Goal: Find specific page/section: Find specific page/section

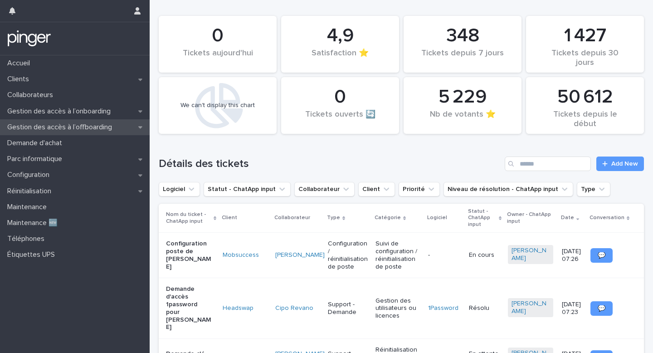
click at [76, 131] on p "Gestion des accès à l’offboarding" at bounding box center [62, 127] width 116 height 9
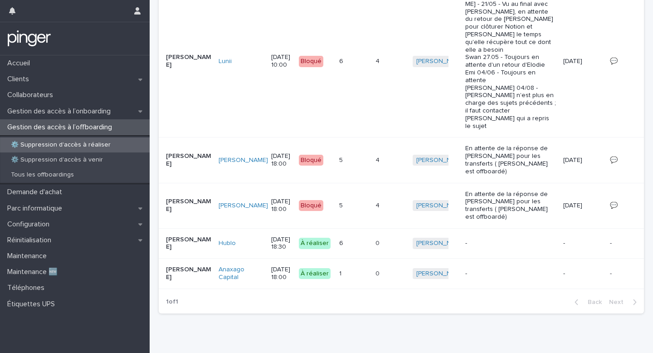
scroll to position [283, 0]
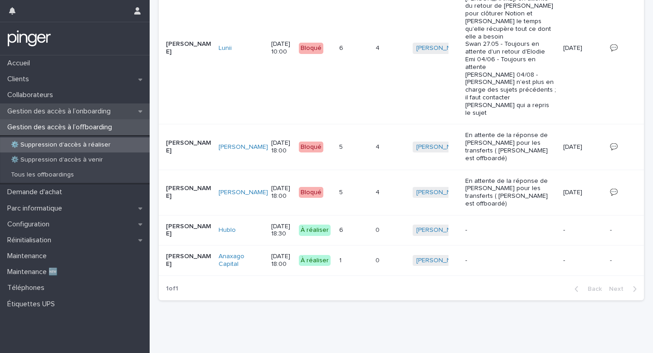
click at [85, 113] on p "Gestion des accès à l’onboarding" at bounding box center [61, 111] width 114 height 9
